Goal: Information Seeking & Learning: Learn about a topic

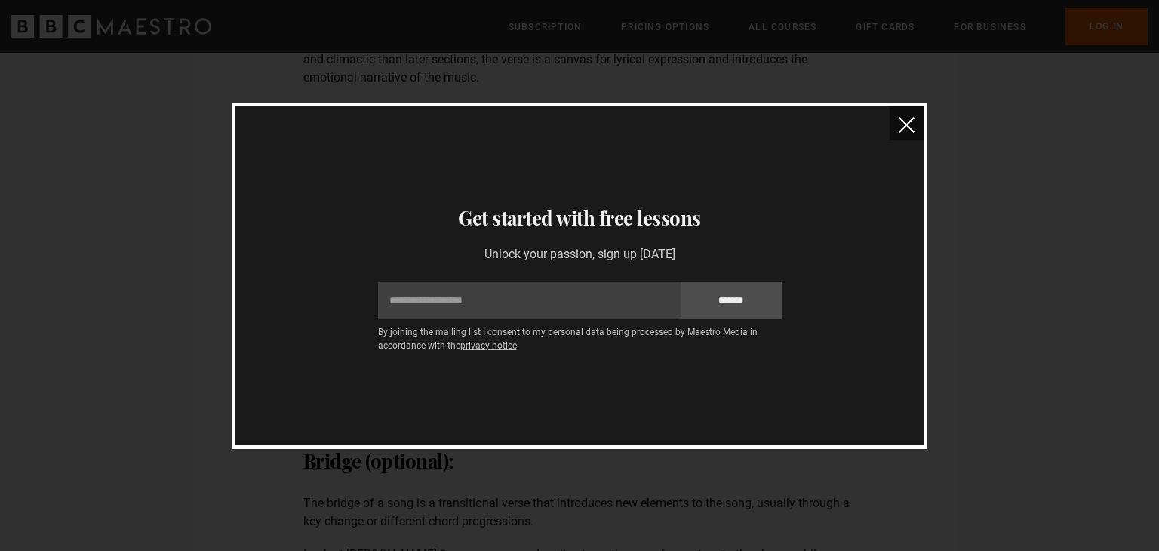
scroll to position [1523, 0]
click at [899, 123] on img "close" at bounding box center [907, 125] width 16 height 16
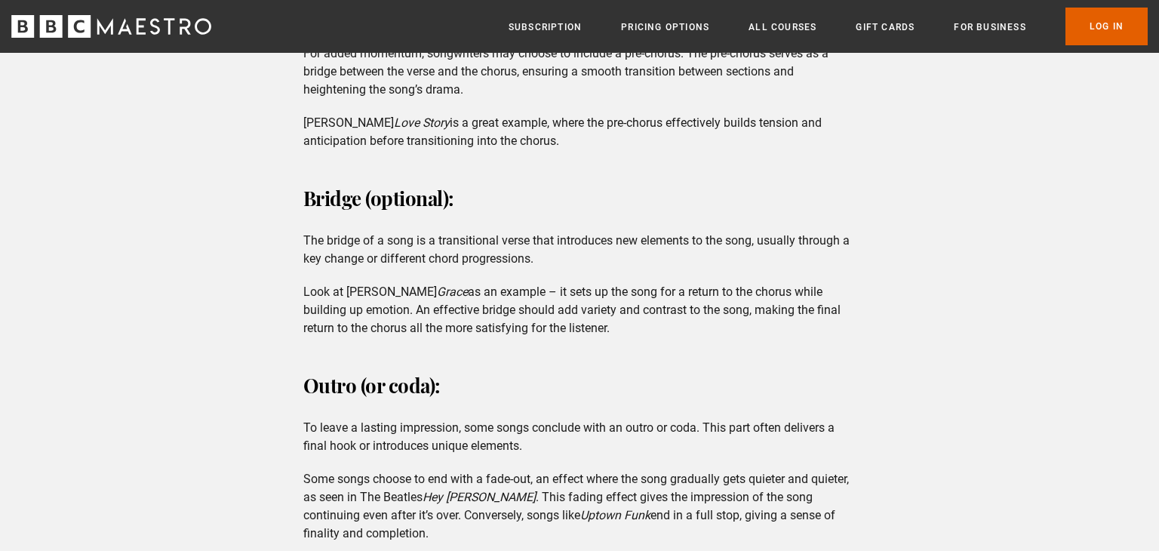
scroll to position [1800, 0]
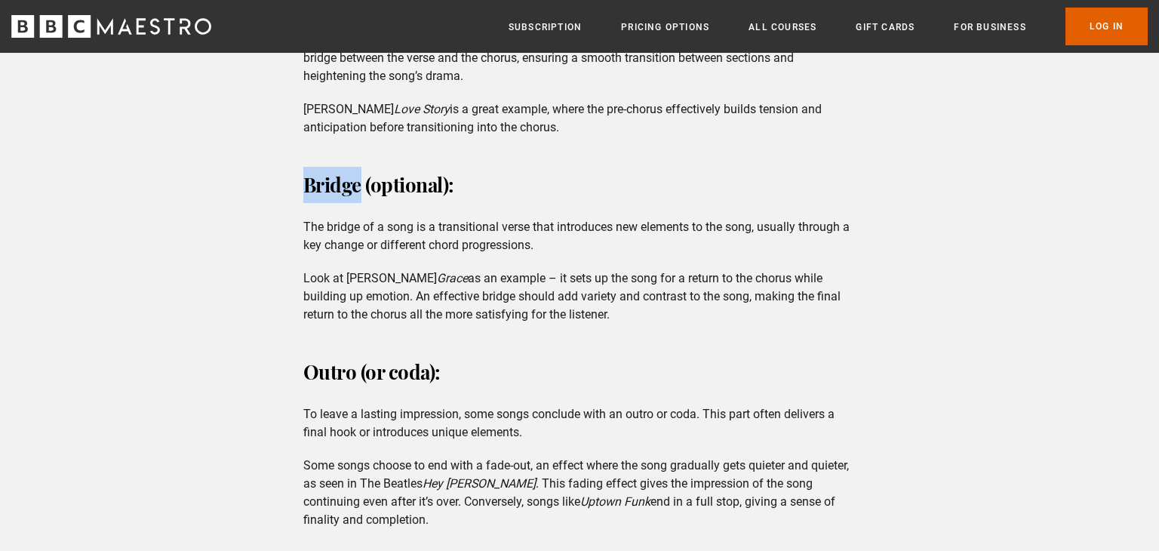
drag, startPoint x: 303, startPoint y: 177, endPoint x: 363, endPoint y: 181, distance: 59.8
click at [363, 181] on h3 "Bridge (optional):" at bounding box center [579, 185] width 553 height 36
click at [303, 224] on p "The bridge of a song is a transitional verse that introduces new elements to th…" at bounding box center [579, 236] width 553 height 36
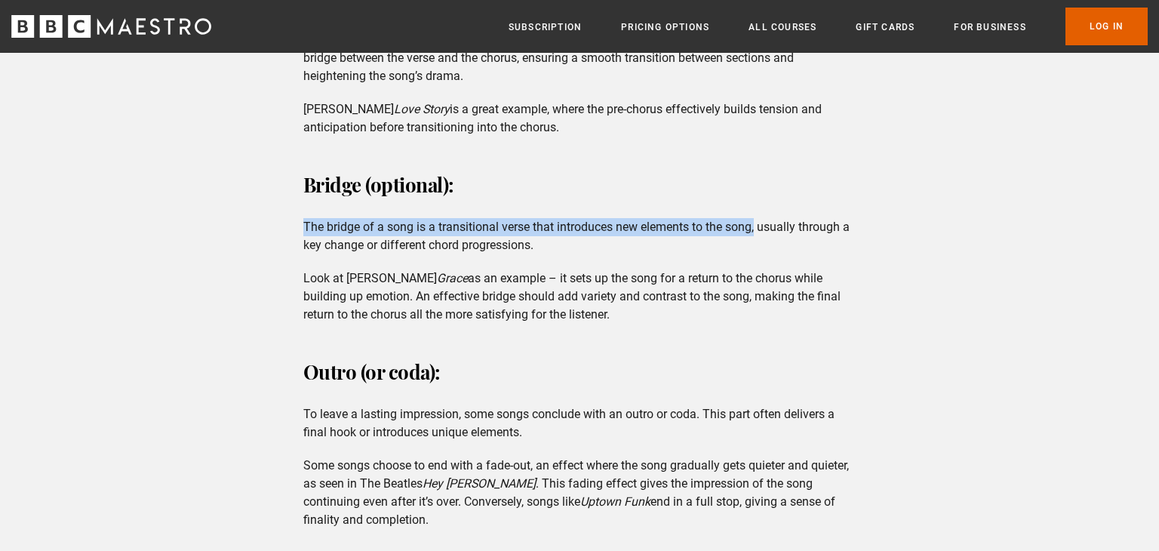
drag, startPoint x: 302, startPoint y: 224, endPoint x: 757, endPoint y: 225, distance: 455.2
copy p "The bridge of a song is a transitional verse that introduces new elements to th…"
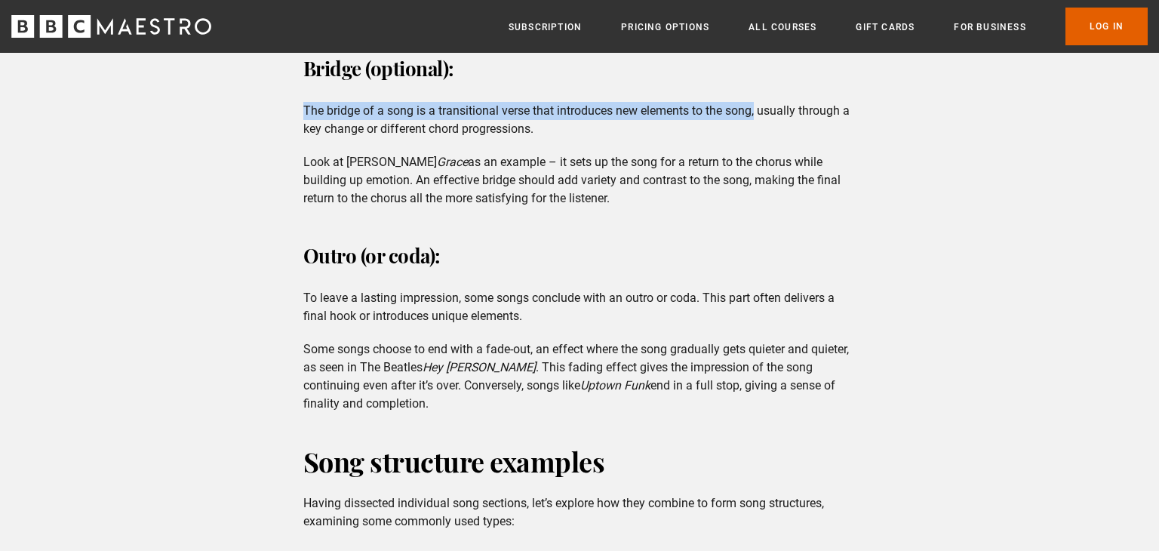
scroll to position [1917, 0]
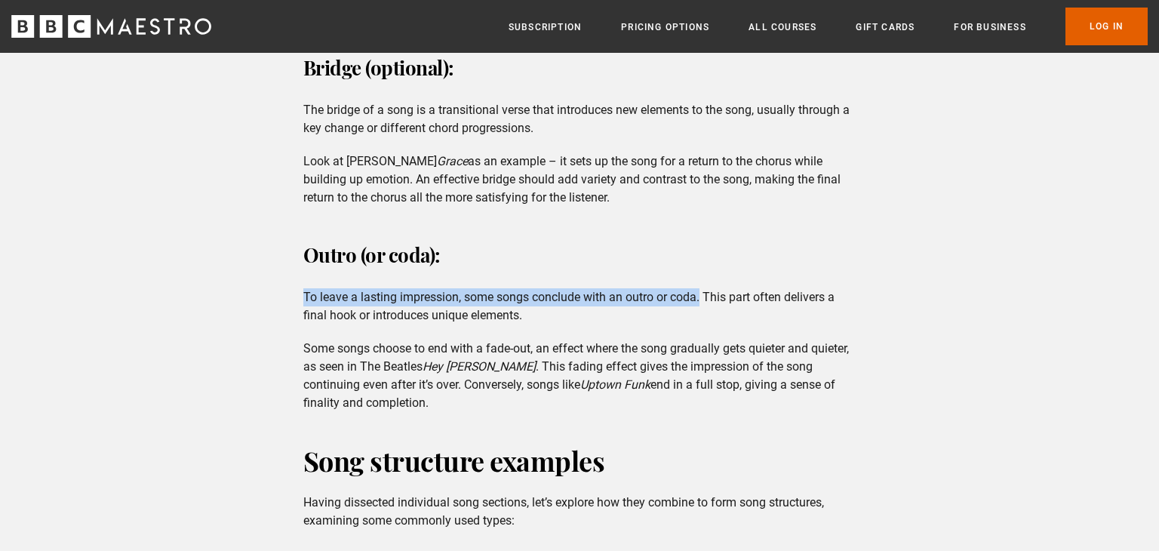
drag, startPoint x: 300, startPoint y: 294, endPoint x: 702, endPoint y: 291, distance: 401.6
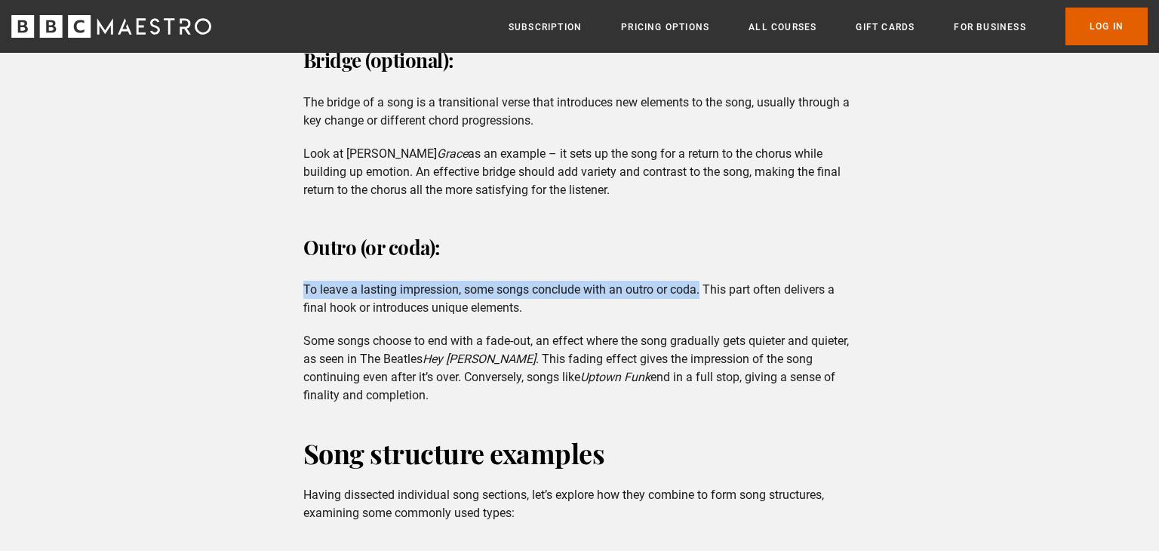
scroll to position [1924, 0]
drag, startPoint x: 759, startPoint y: 100, endPoint x: 845, endPoint y: 119, distance: 87.4
click at [845, 119] on p "The bridge of a song is a transitional verse that introduces new elements to th…" at bounding box center [579, 112] width 553 height 36
copy p "usually through a key change or different chord progressions."
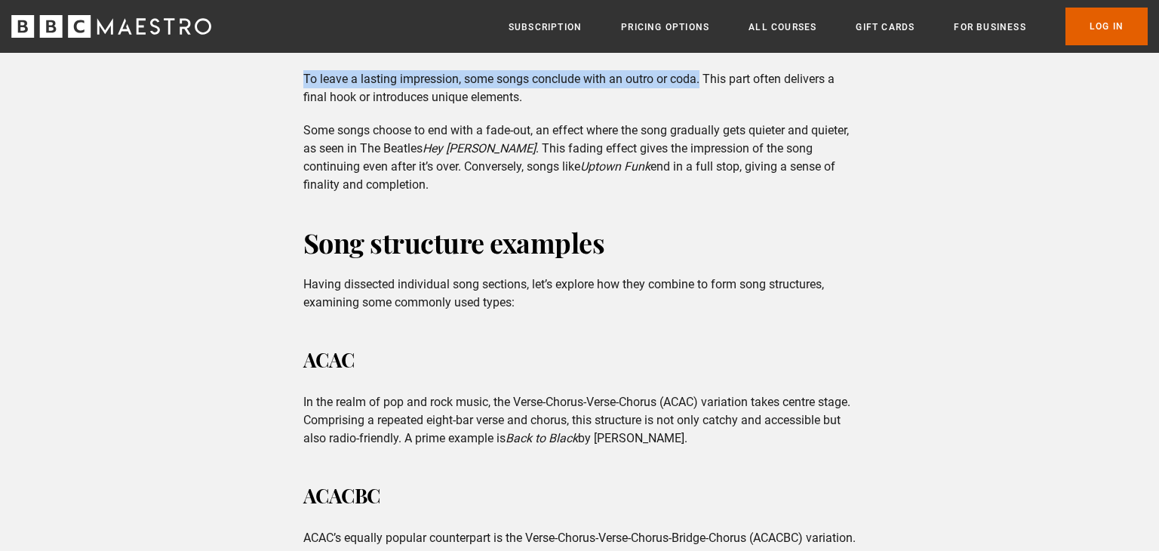
scroll to position [2135, 0]
